Goal: Task Accomplishment & Management: Manage account settings

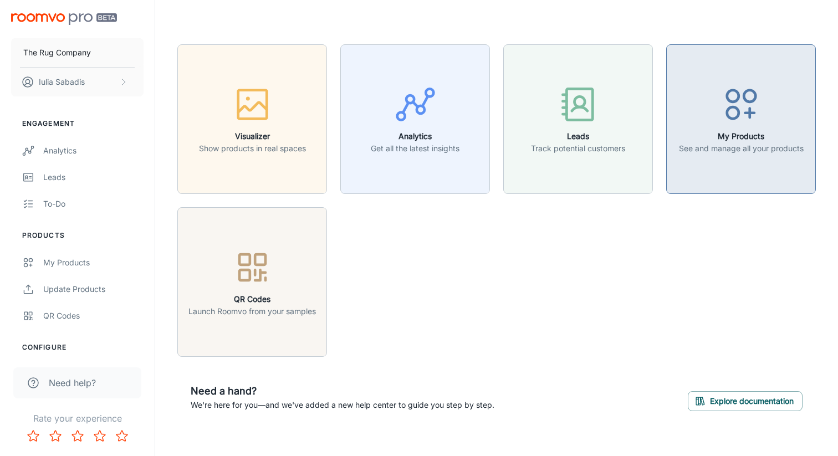
click at [677, 68] on button "My Products See and manage all your products" at bounding box center [741, 119] width 150 height 150
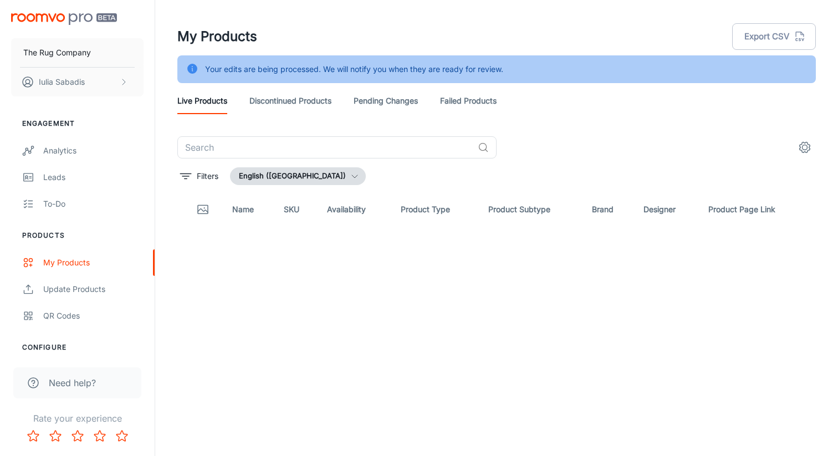
click at [348, 145] on input "text" at bounding box center [325, 147] width 296 height 22
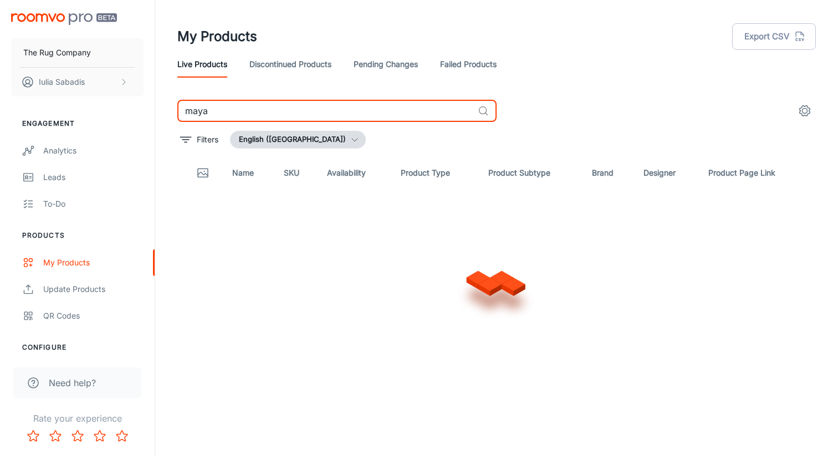
type input "maya"
click at [291, 62] on link "Discontinued Products" at bounding box center [290, 64] width 82 height 27
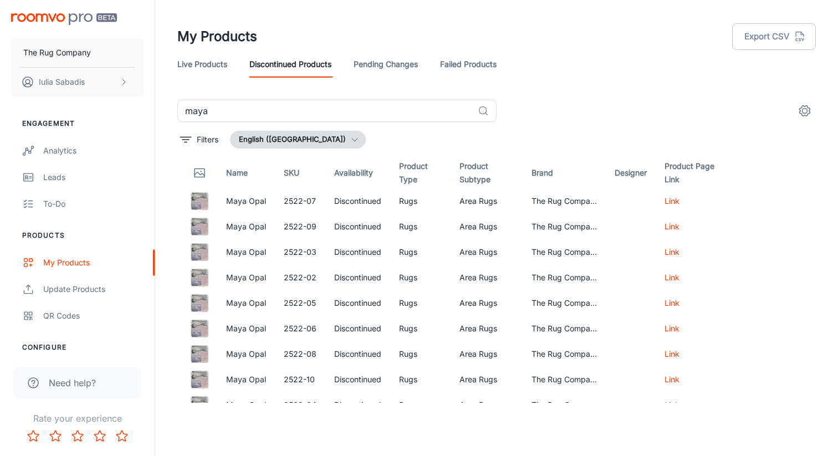
click at [680, 72] on div "Live Products Discontinued Products Pending Changes Failed Products" at bounding box center [496, 64] width 639 height 27
click at [382, 64] on link "Pending Changes" at bounding box center [386, 64] width 64 height 27
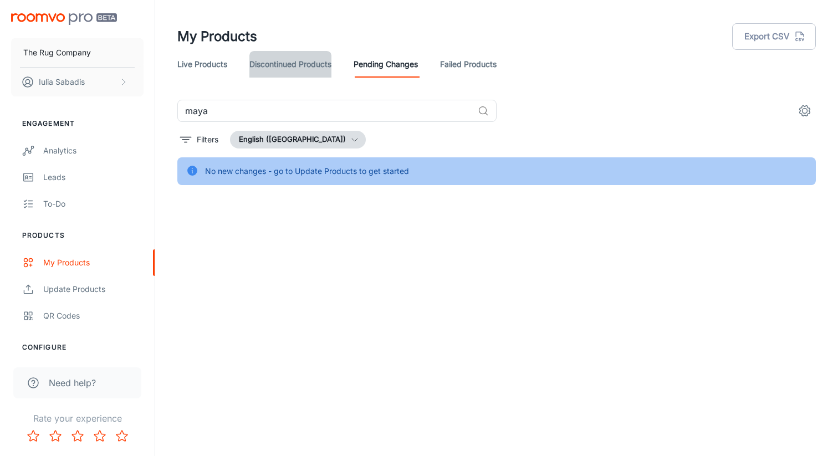
click at [303, 64] on link "Discontinued Products" at bounding box center [290, 64] width 82 height 27
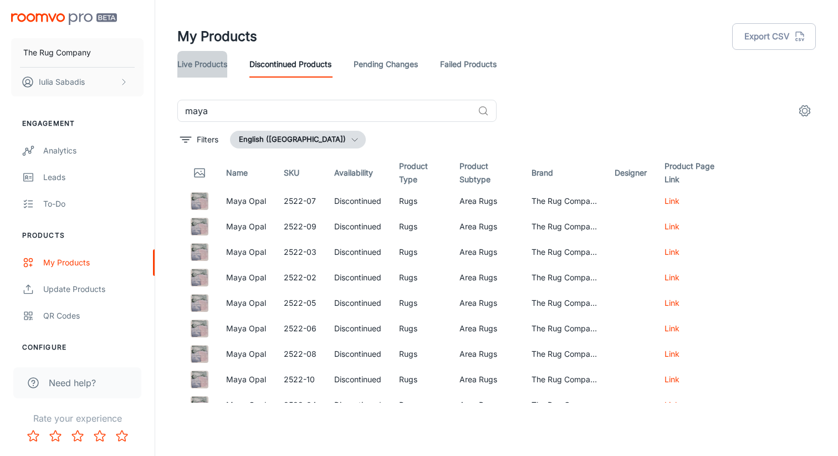
click at [203, 64] on link "Live Products" at bounding box center [202, 64] width 50 height 27
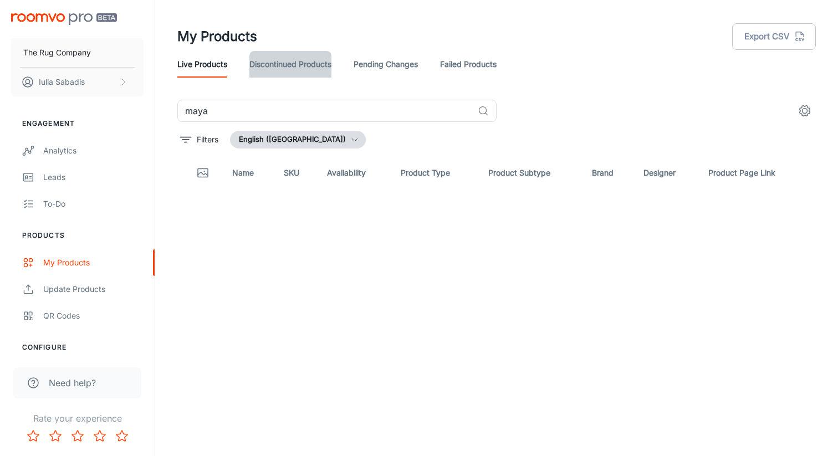
click at [267, 61] on link "Discontinued Products" at bounding box center [290, 64] width 82 height 27
